Goal: Task Accomplishment & Management: Manage account settings

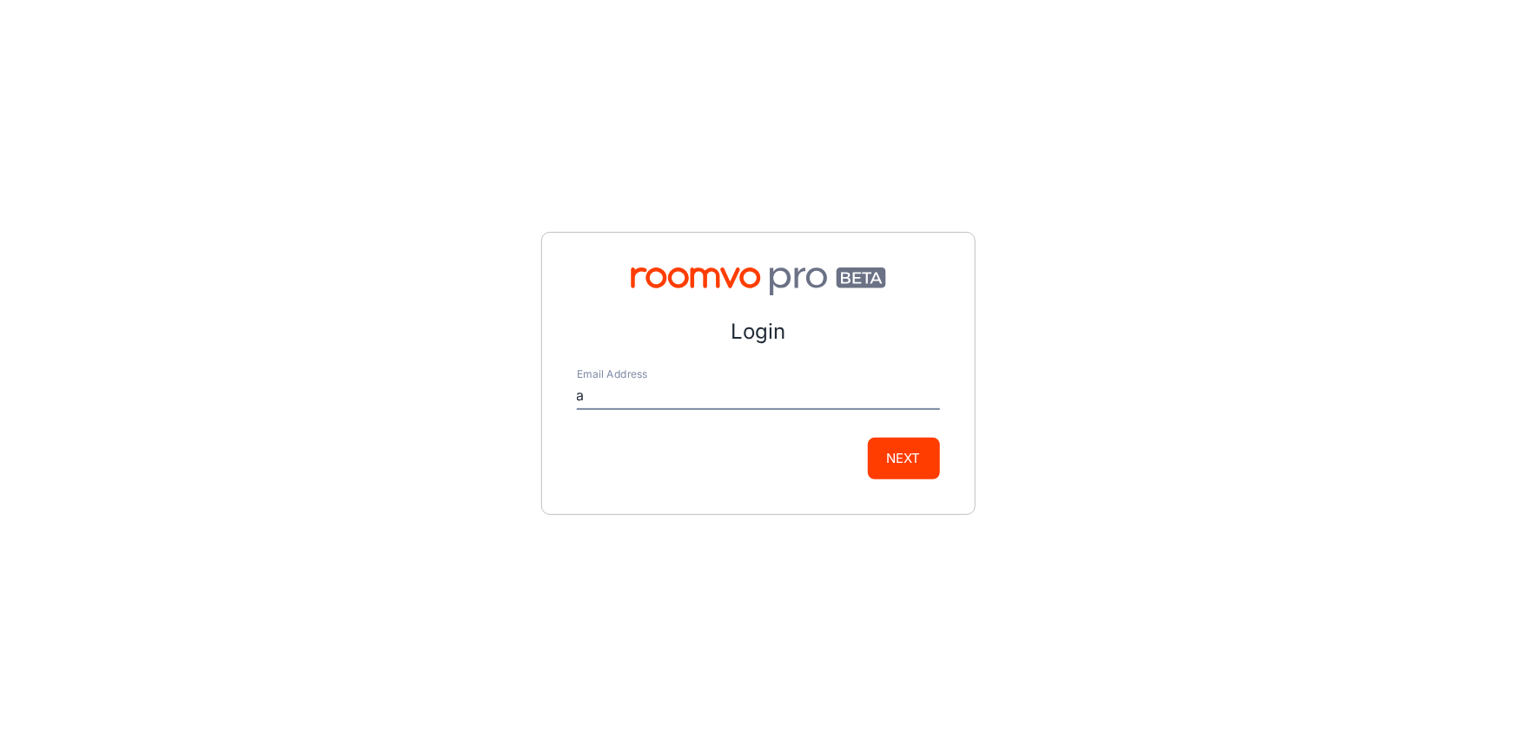
type input "[EMAIL_ADDRESS][DOMAIN_NAME]"
drag, startPoint x: 789, startPoint y: 395, endPoint x: 365, endPoint y: 390, distance: 424.1
click at [368, 390] on div "Login Email Address [EMAIL_ADDRESS][DOMAIN_NAME] Next" at bounding box center [758, 373] width 1516 height 746
type input "[EMAIL_ADDRESS][DOMAIN_NAME]"
click at [910, 461] on button "Next" at bounding box center [904, 459] width 72 height 42
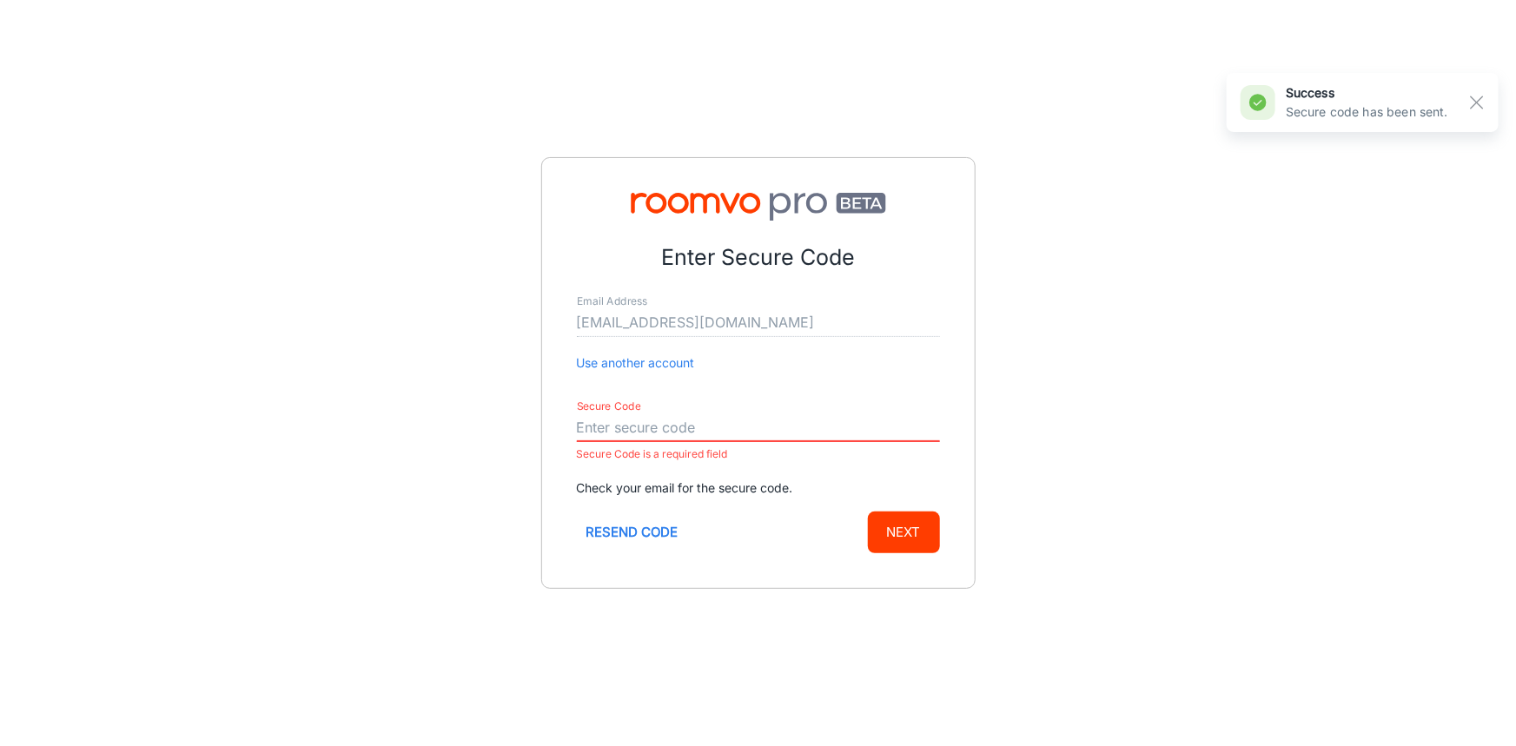
paste input "161867"
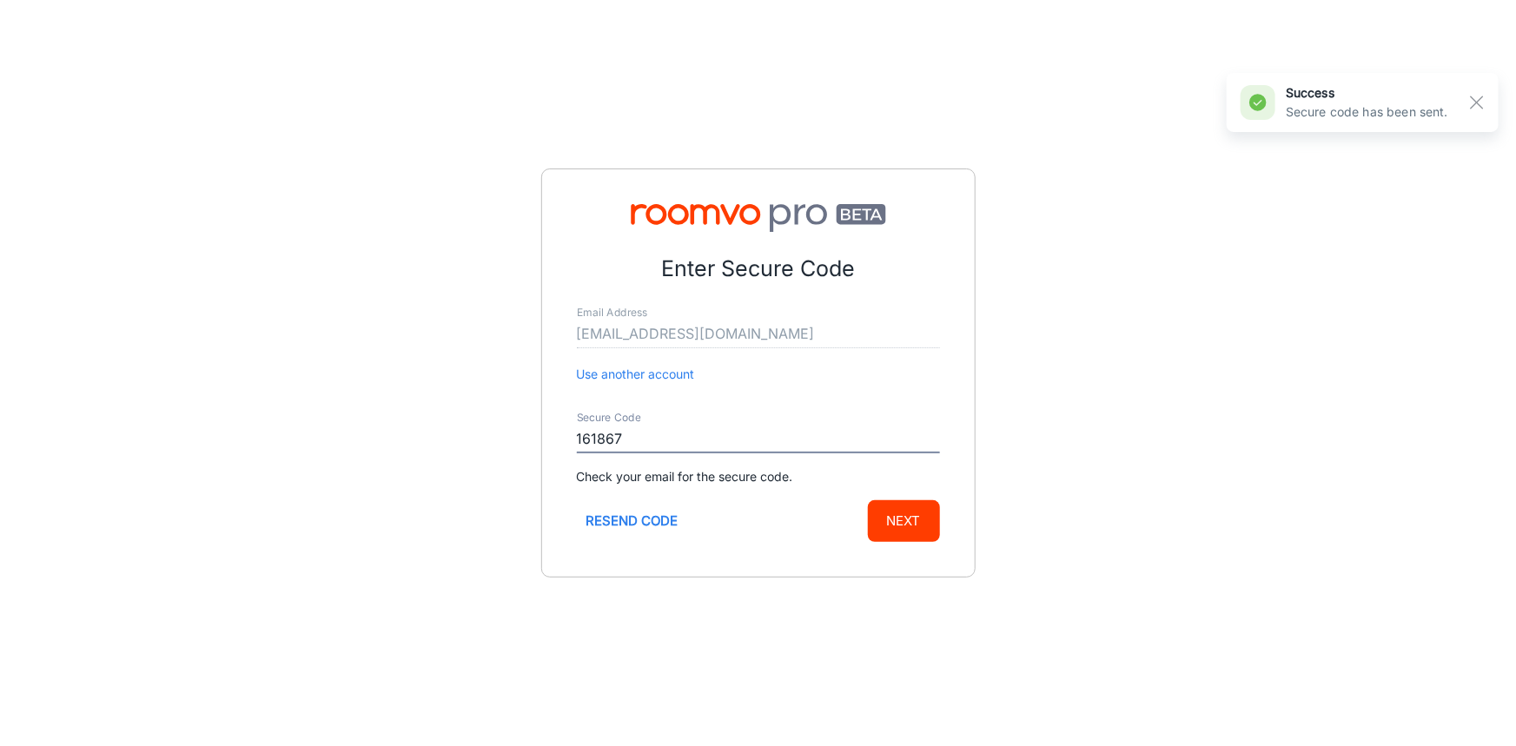
type input "161867"
click at [902, 530] on button "Next" at bounding box center [904, 522] width 72 height 42
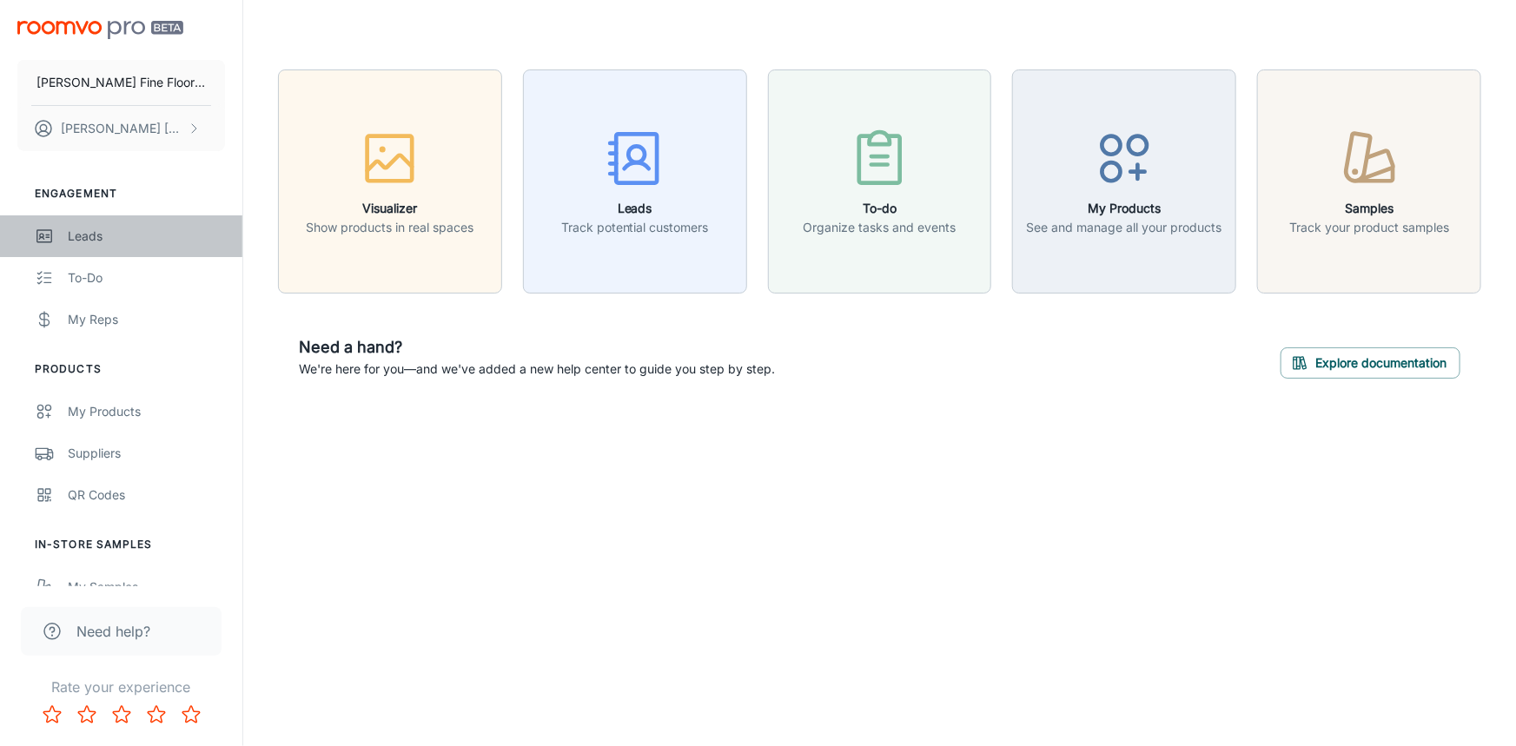
click at [97, 235] on div "Leads" at bounding box center [146, 236] width 157 height 19
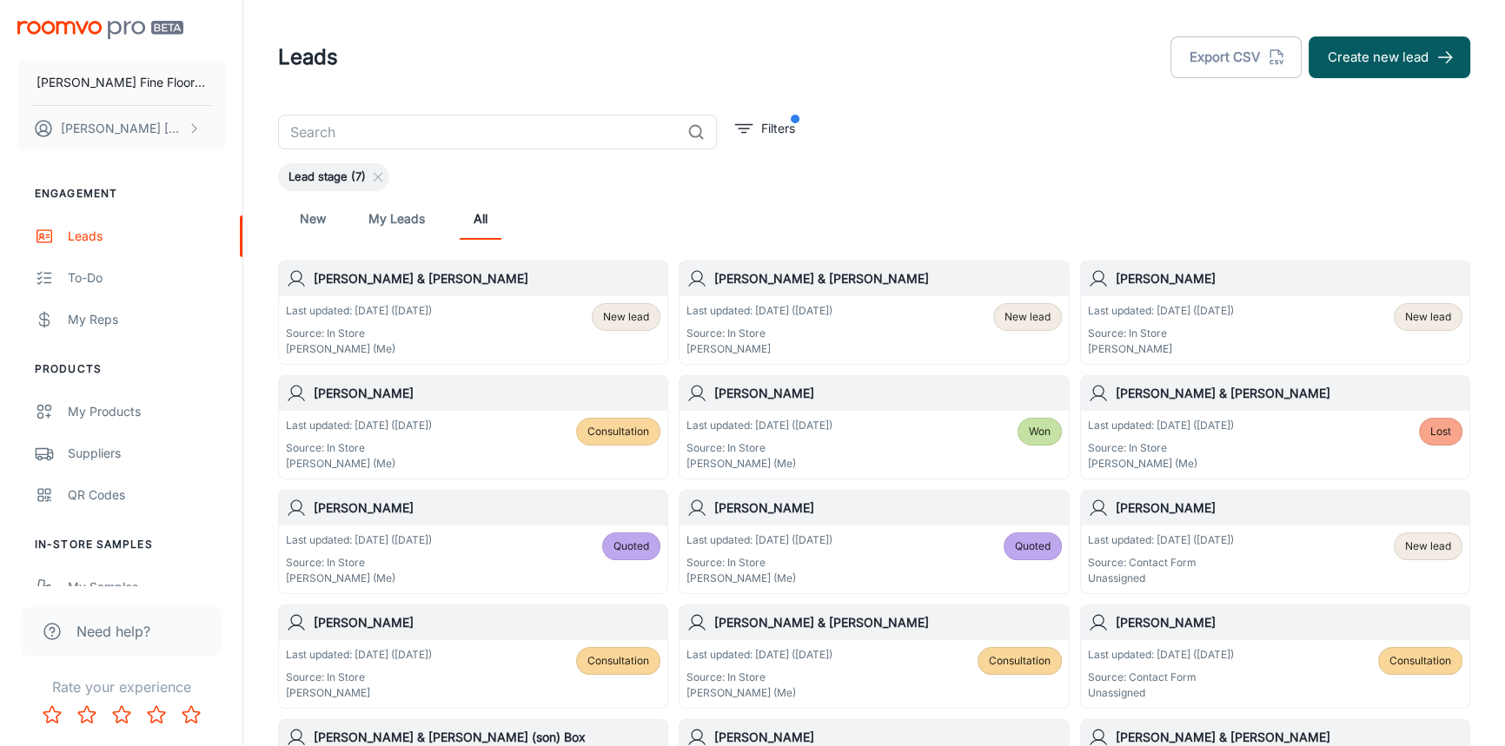
click at [937, 286] on h6 "[PERSON_NAME] & [PERSON_NAME]" at bounding box center [887, 278] width 347 height 19
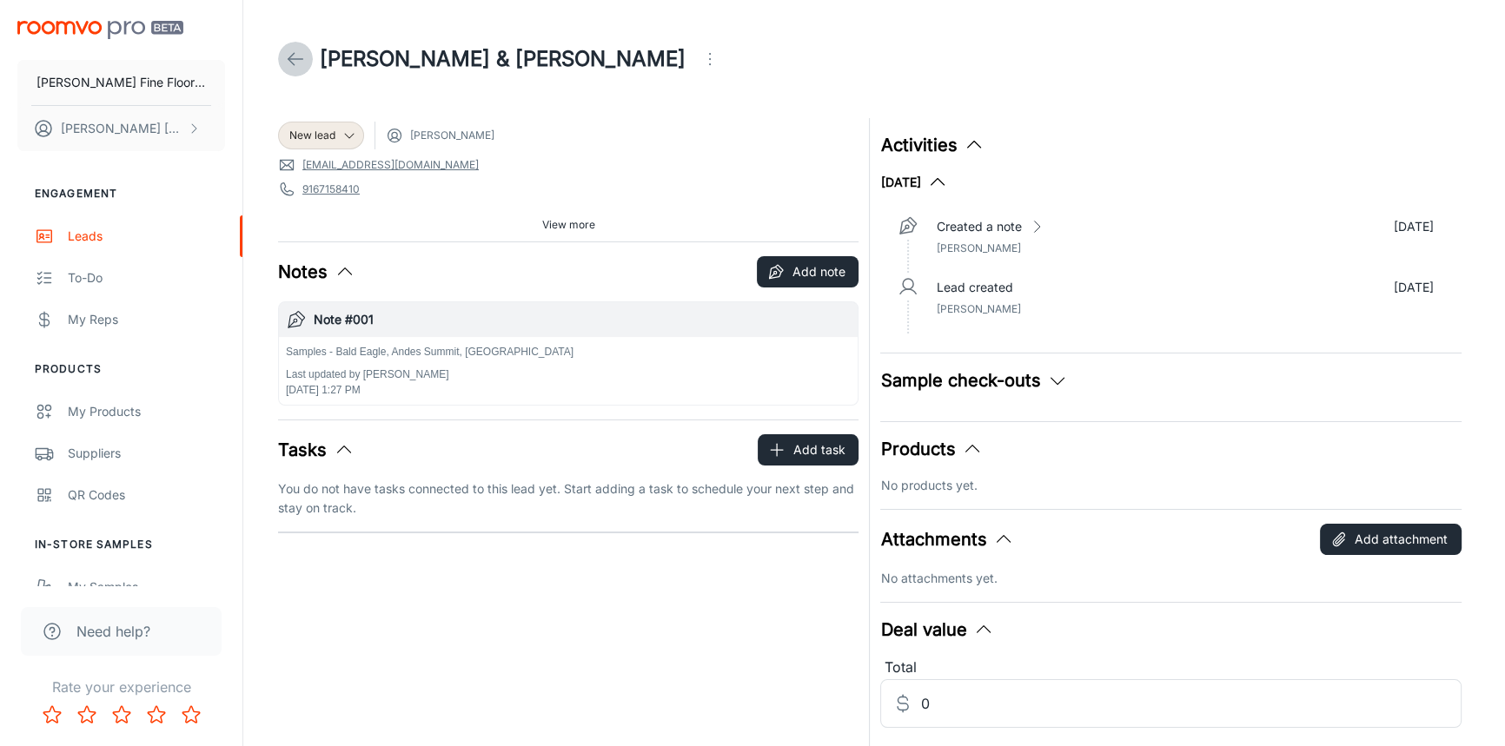
click at [302, 57] on icon at bounding box center [295, 59] width 21 height 21
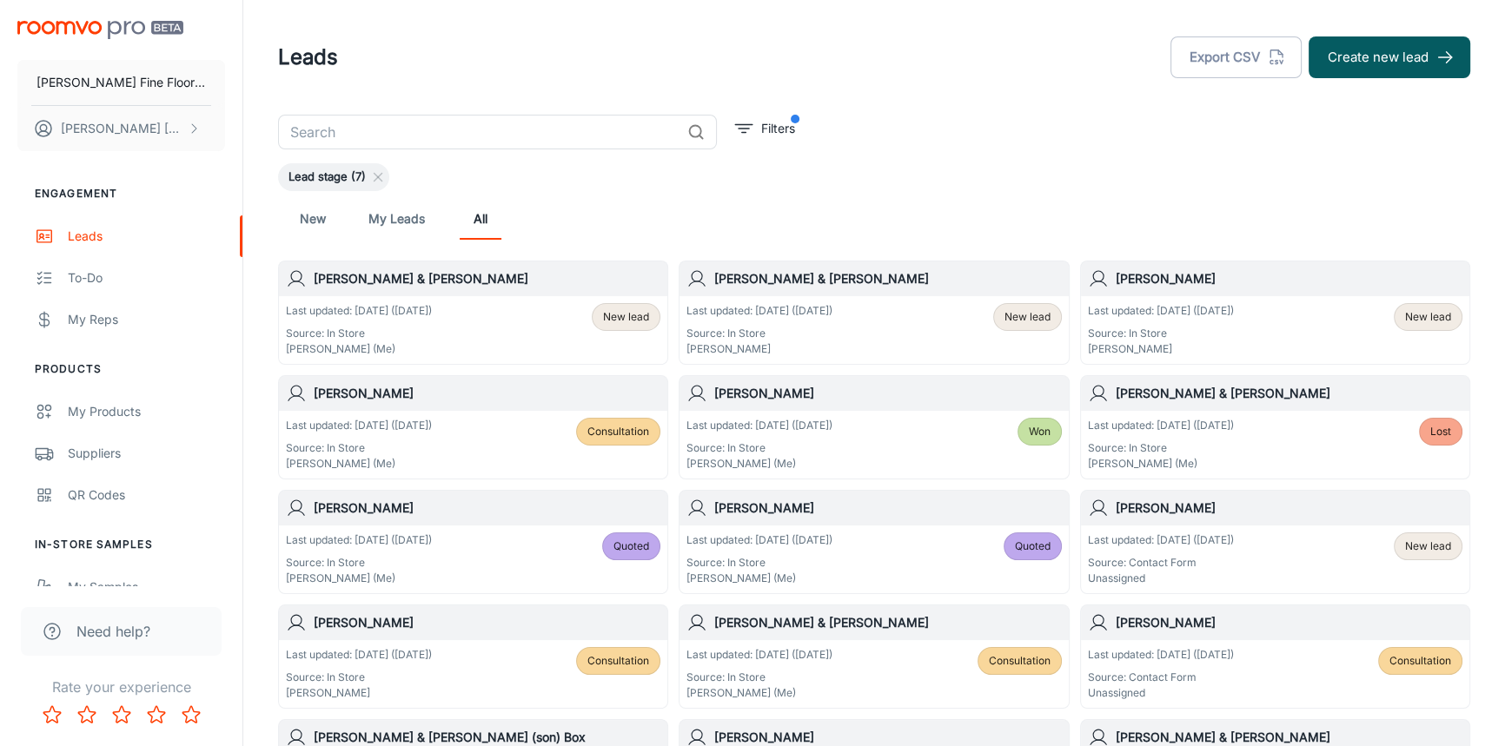
click at [1025, 229] on div "New My Leads All" at bounding box center [874, 219] width 1164 height 42
click at [1191, 286] on h6 "[PERSON_NAME]" at bounding box center [1289, 278] width 347 height 19
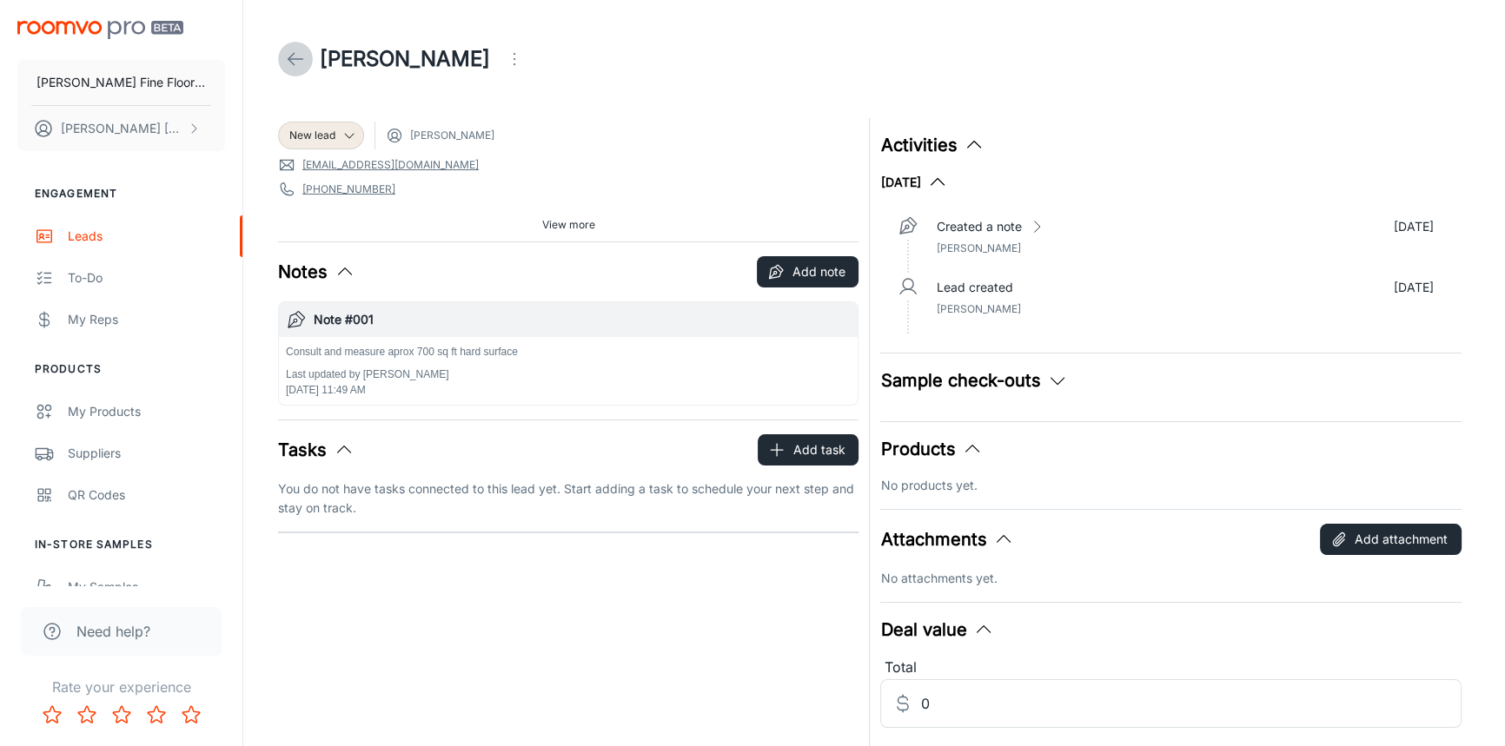
click at [293, 61] on icon at bounding box center [295, 59] width 21 height 21
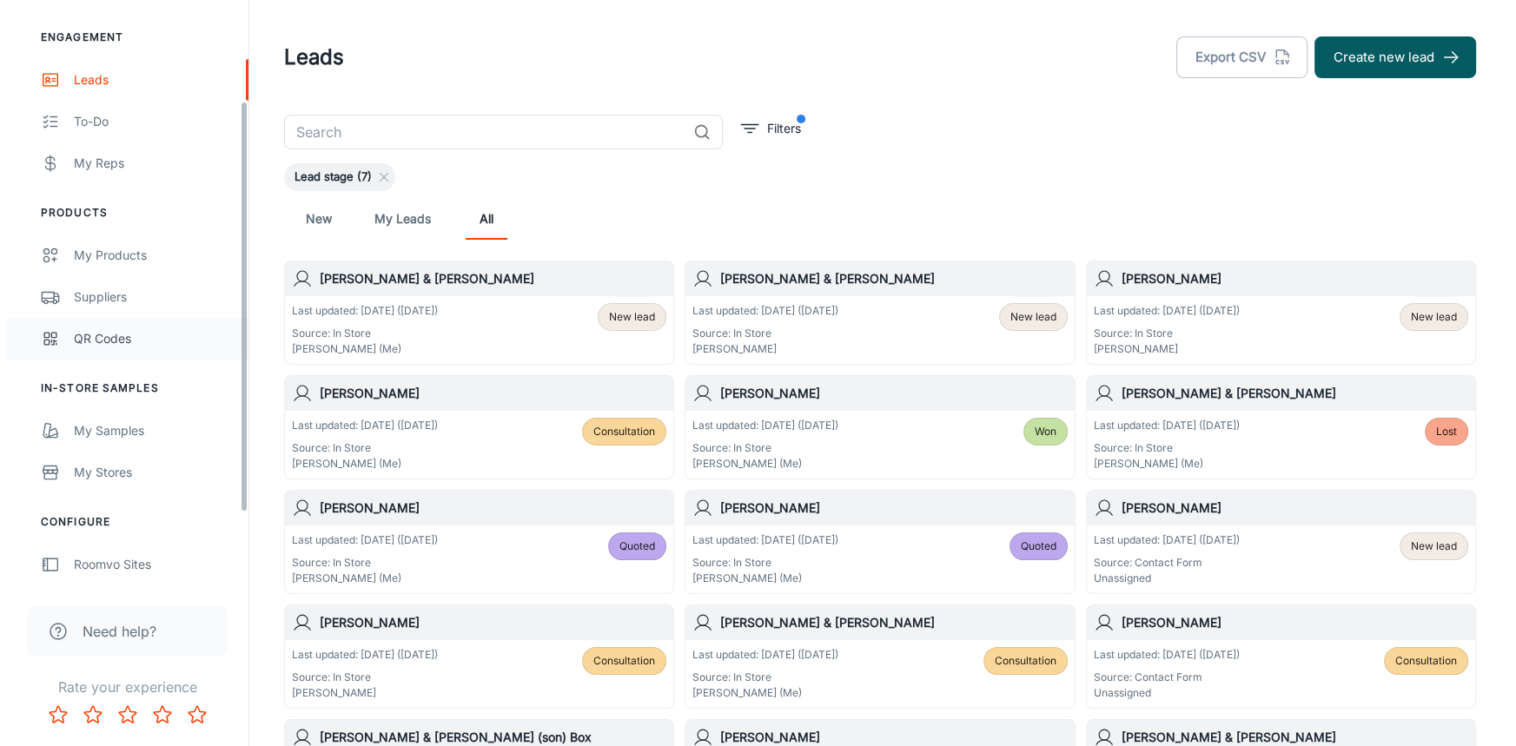
scroll to position [157, 0]
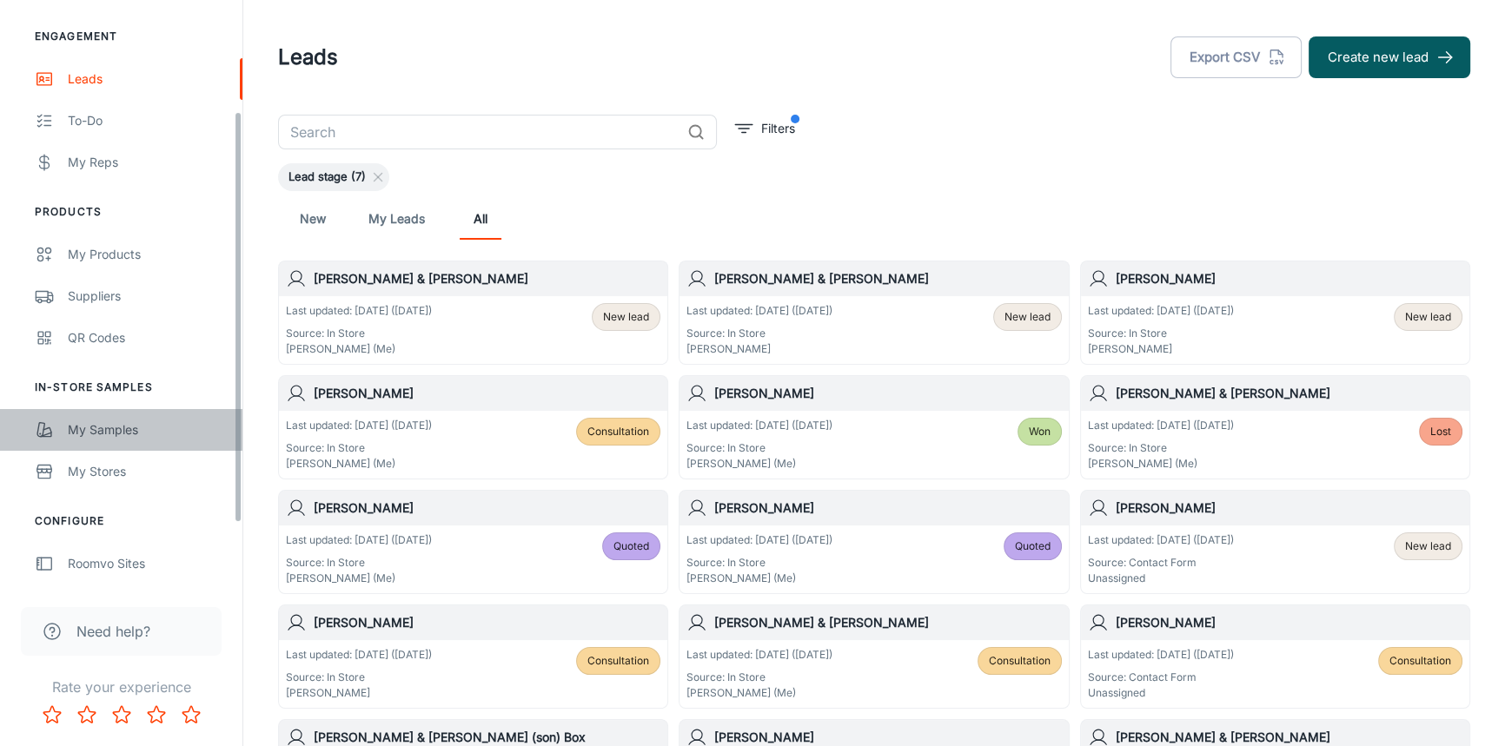
click at [108, 421] on div "My Samples" at bounding box center [146, 430] width 157 height 19
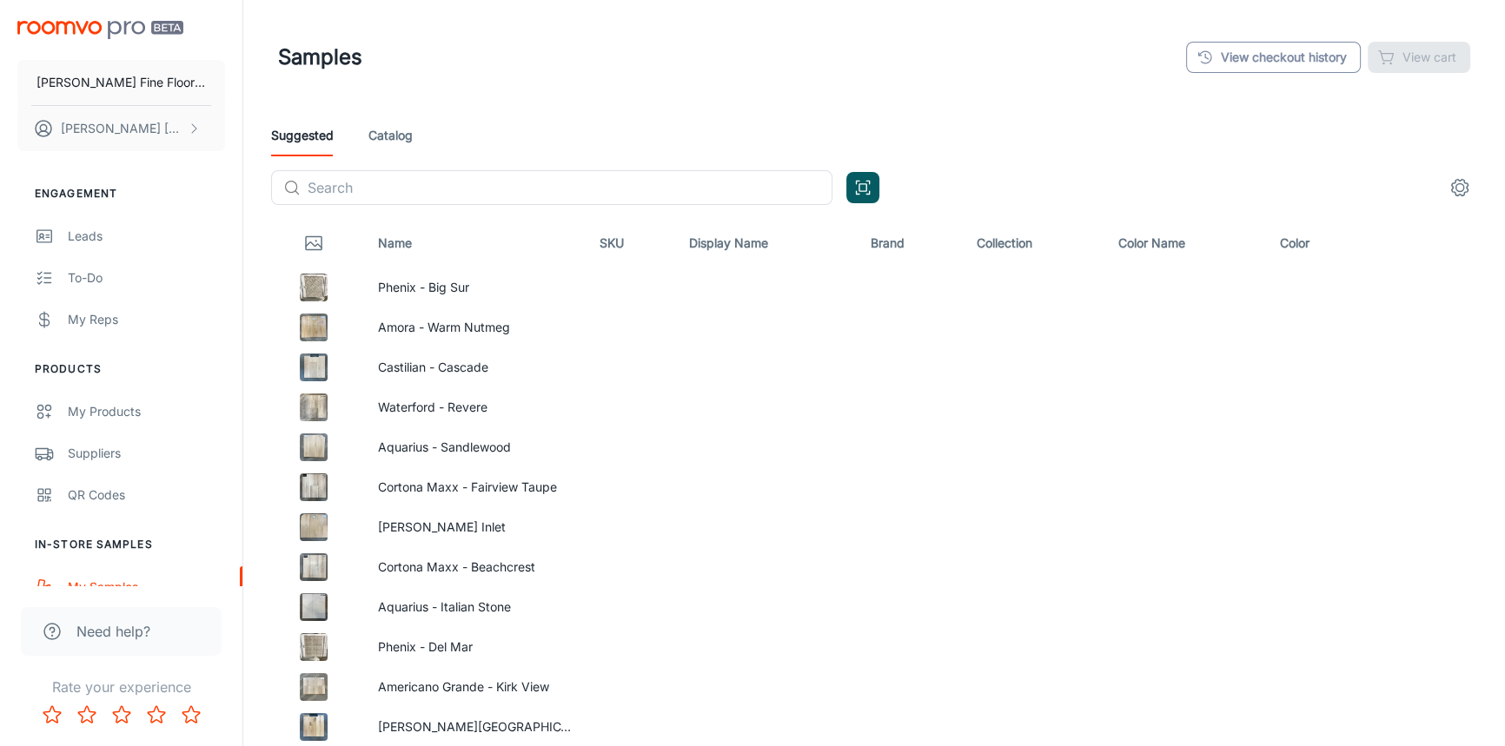
click at [1269, 52] on link "View checkout history" at bounding box center [1273, 57] width 175 height 31
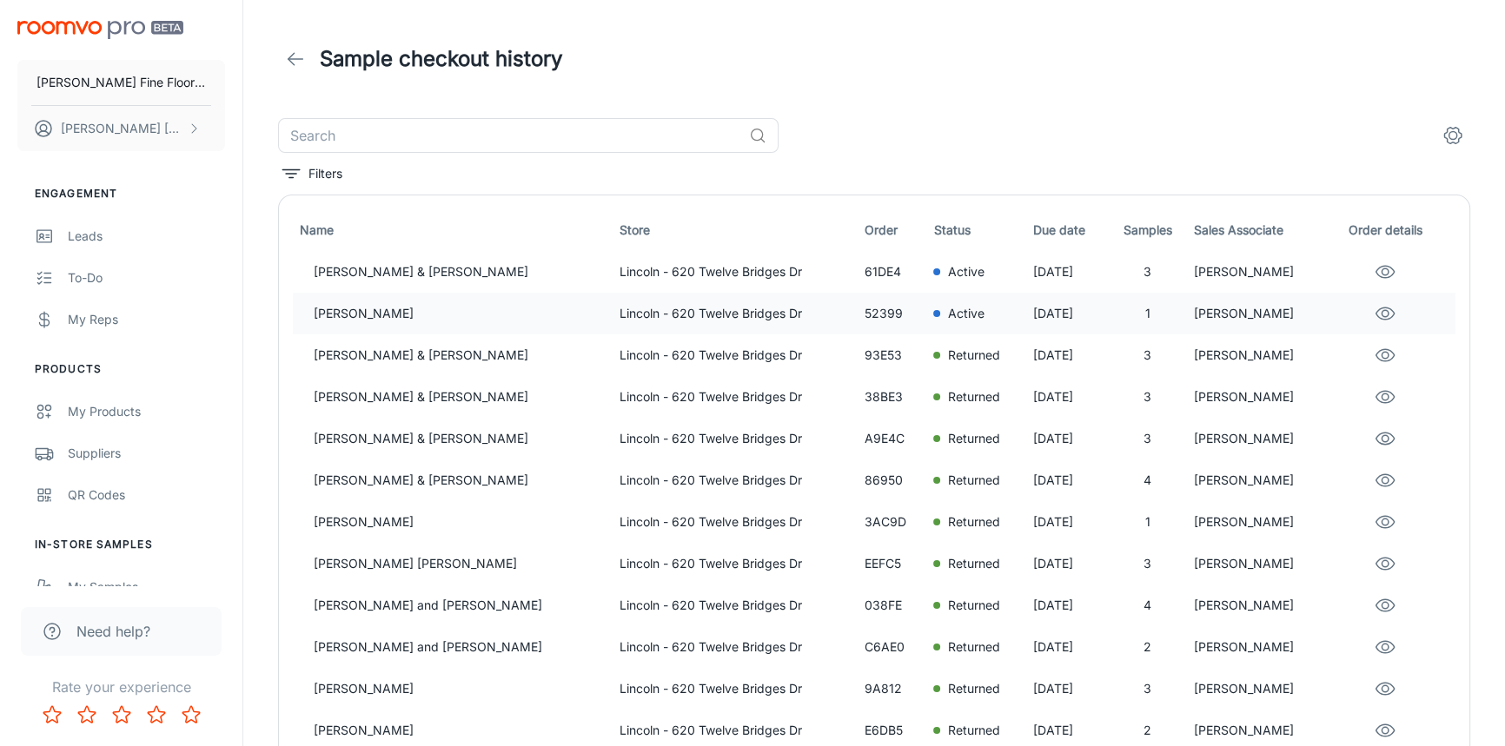
click at [926, 325] on td "Active" at bounding box center [976, 314] width 100 height 42
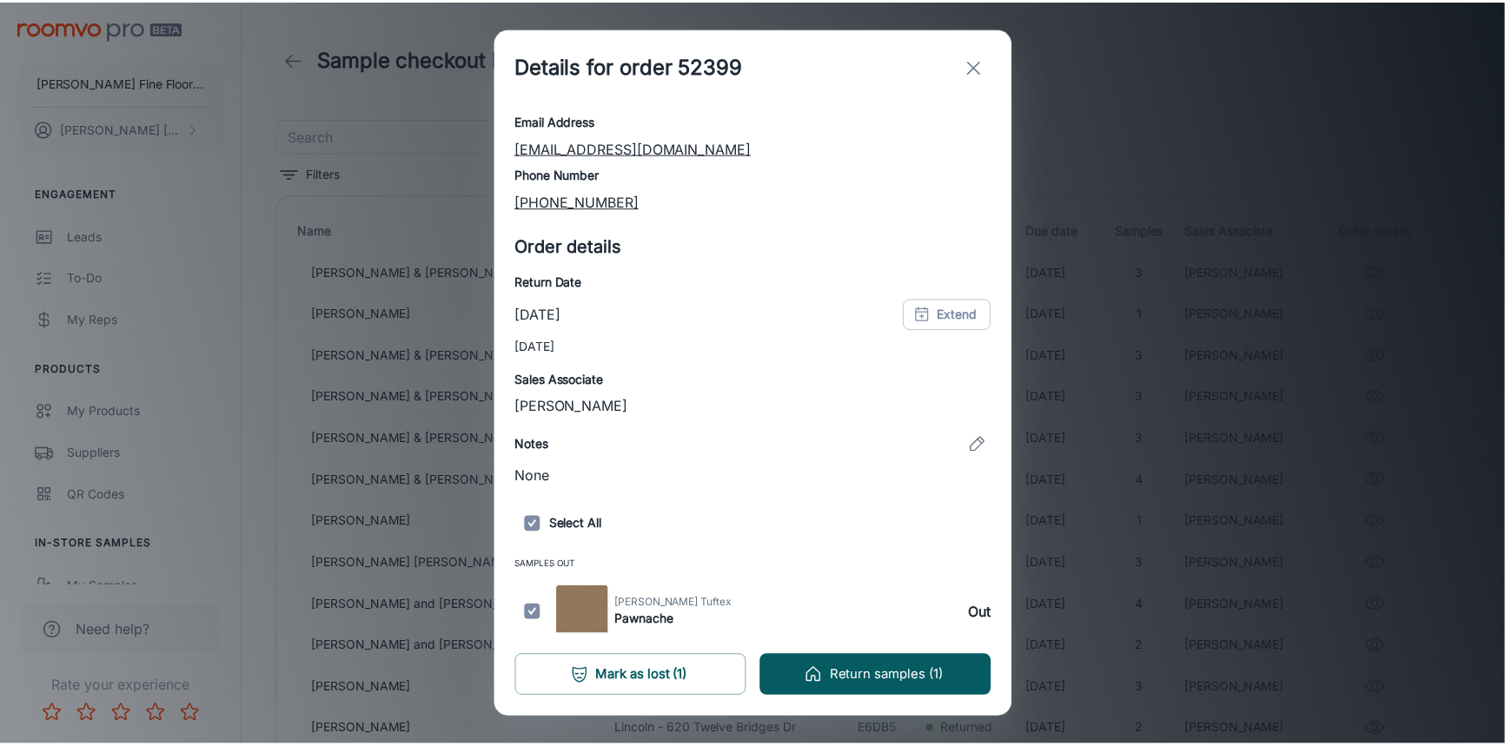
scroll to position [90, 0]
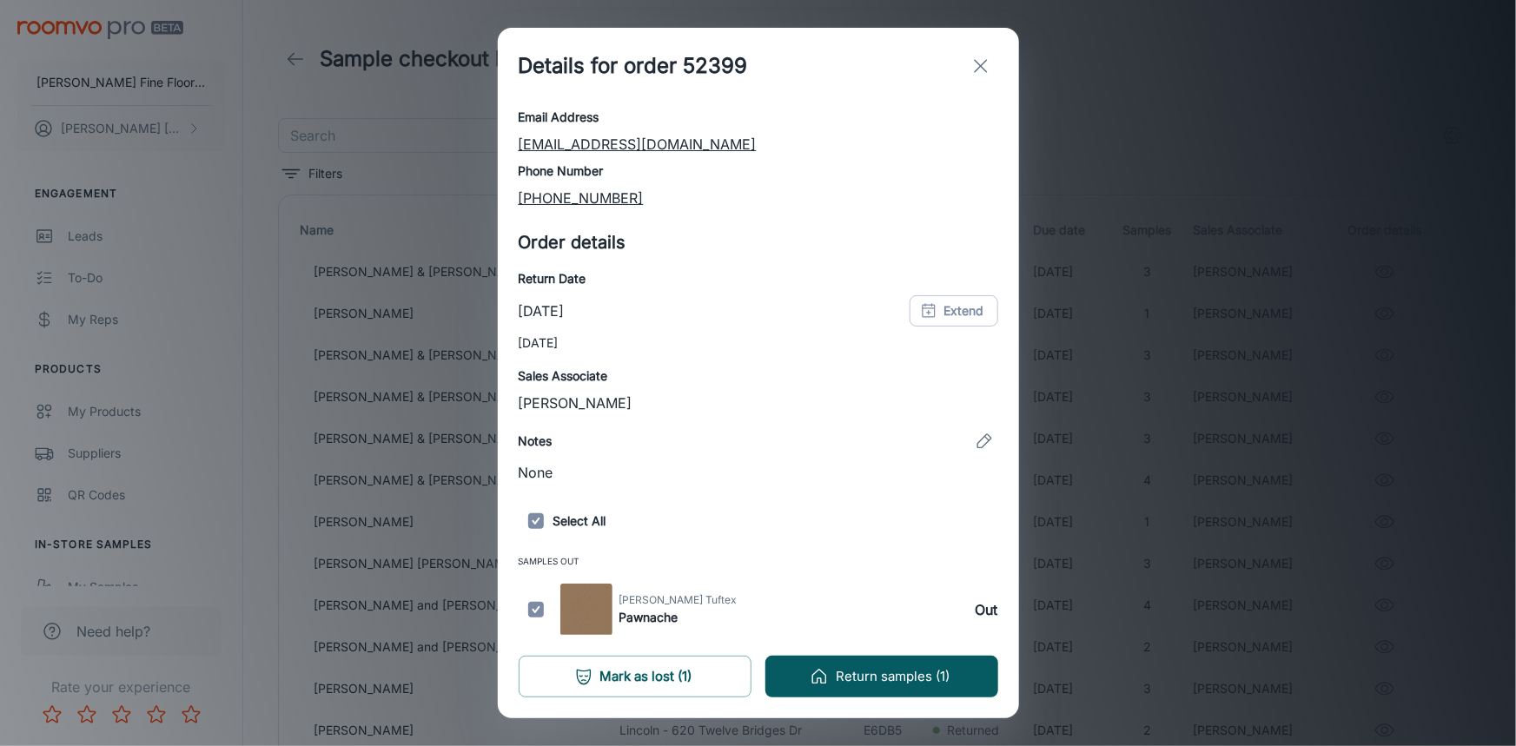
click at [983, 70] on icon "exit" at bounding box center [981, 66] width 21 height 21
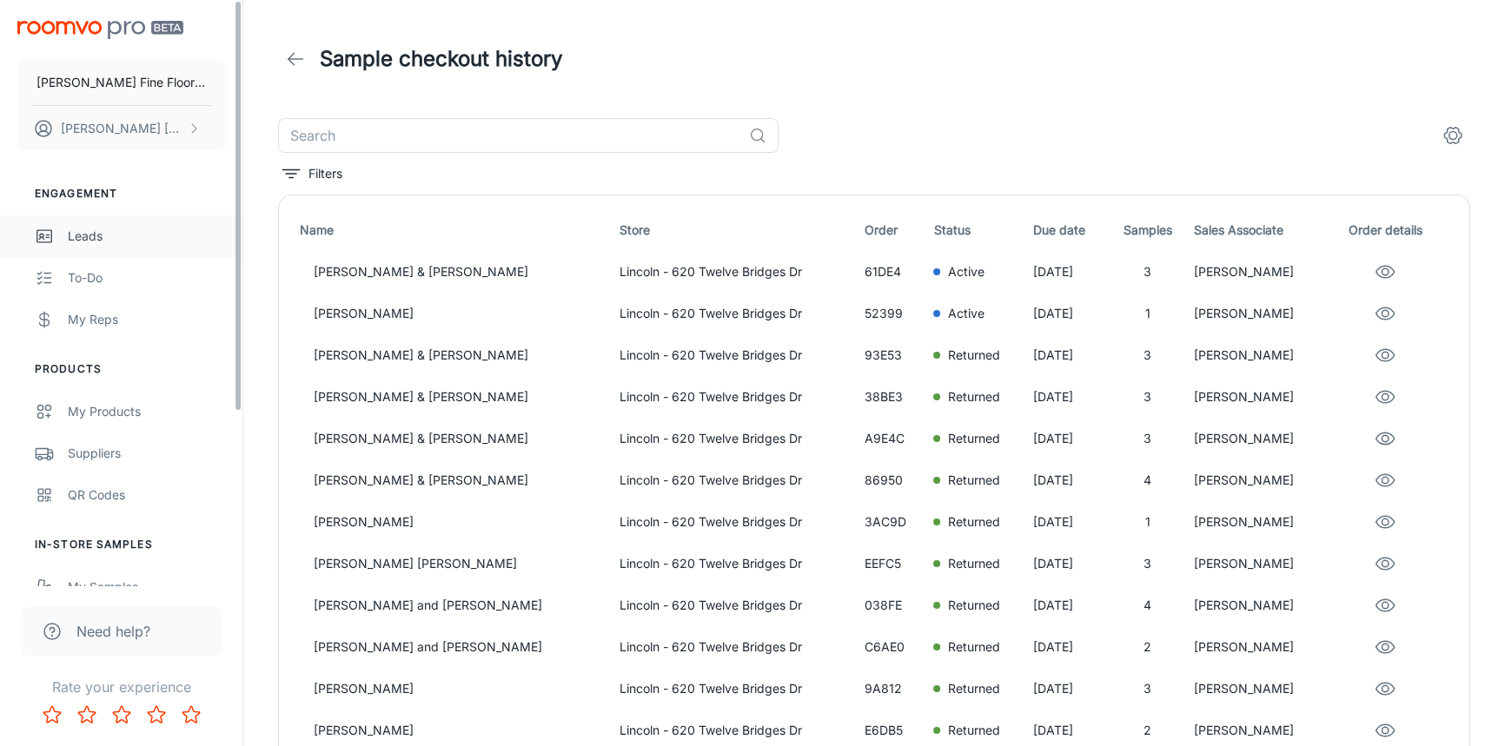
click at [104, 230] on div "Leads" at bounding box center [146, 236] width 157 height 19
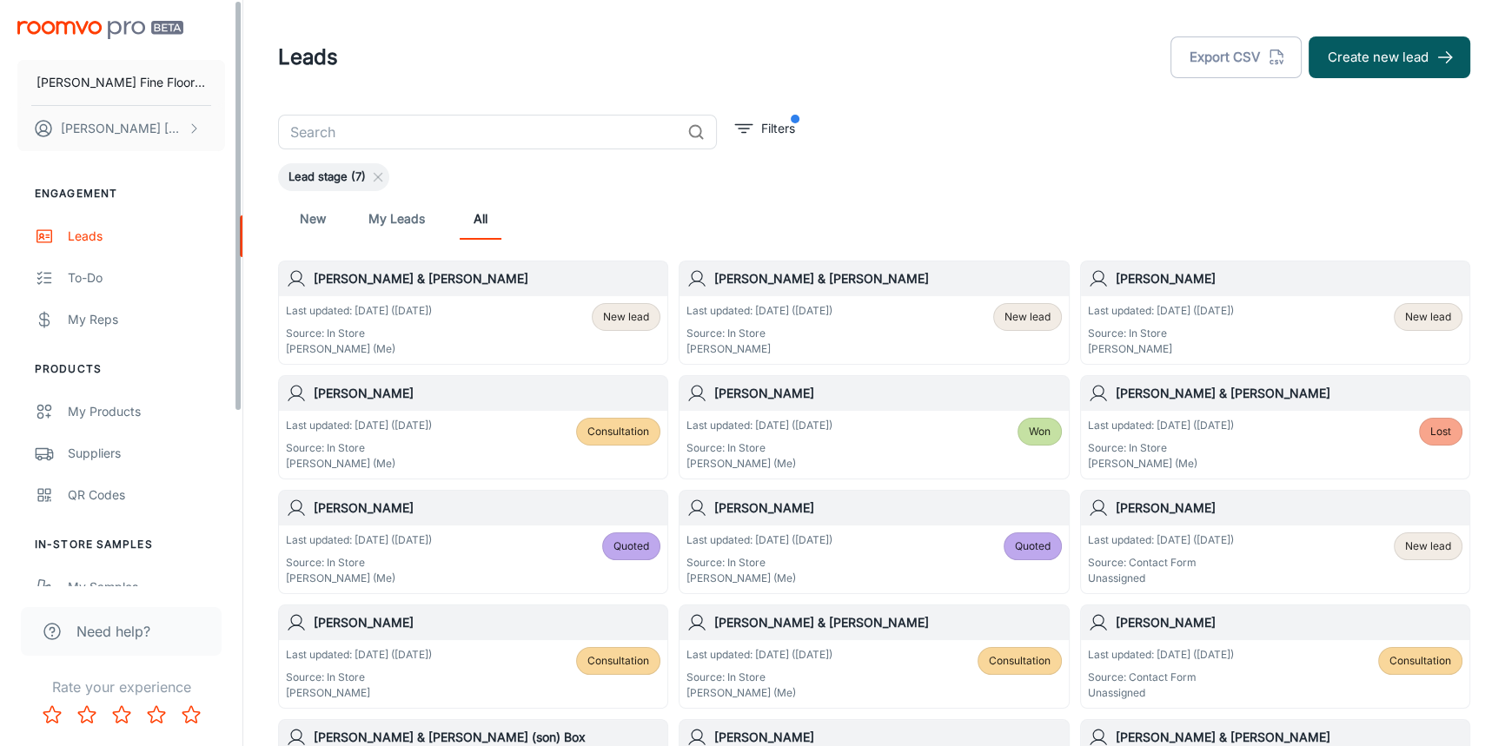
scroll to position [31, 0]
